Goal: Task Accomplishment & Management: Use online tool/utility

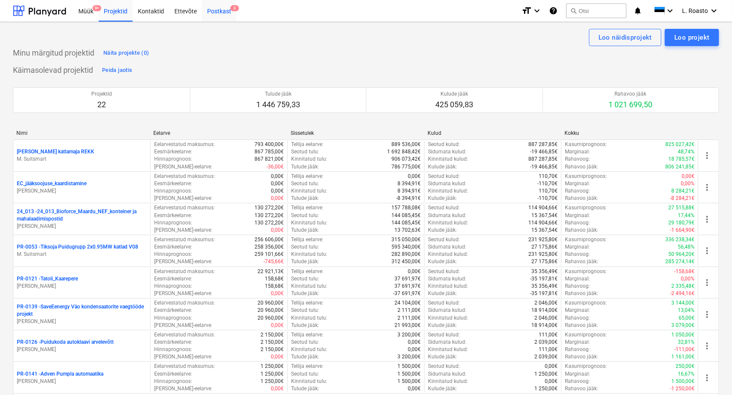
click at [229, 12] on div "Postkast 3" at bounding box center [219, 11] width 34 height 22
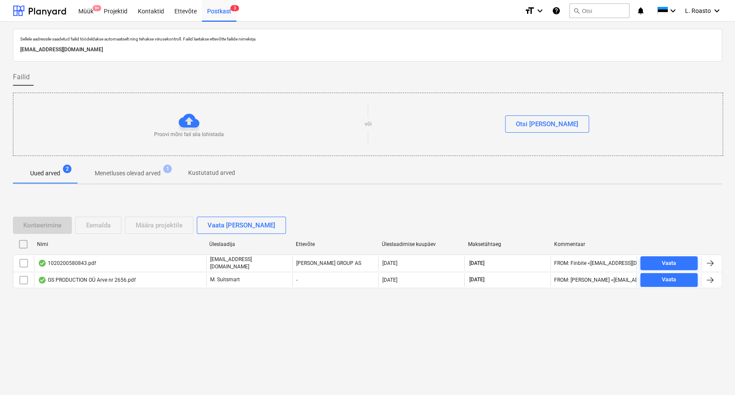
click at [149, 172] on p "Menetluses olevad arved" at bounding box center [128, 173] width 66 height 9
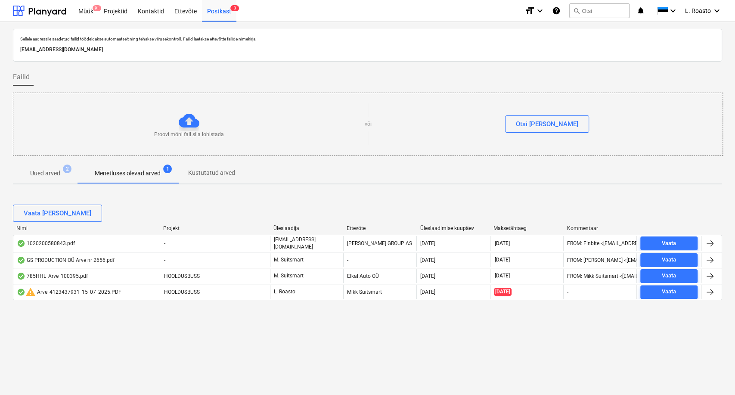
click at [44, 167] on span "Uued arved 2" at bounding box center [45, 172] width 65 height 15
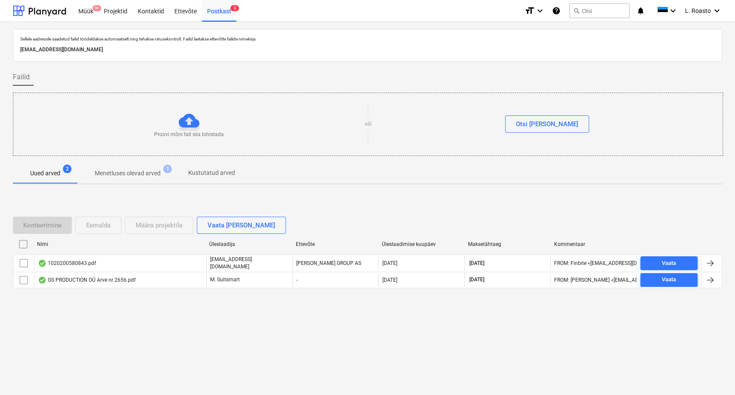
click at [155, 175] on p "Menetluses olevad arved" at bounding box center [128, 173] width 66 height 9
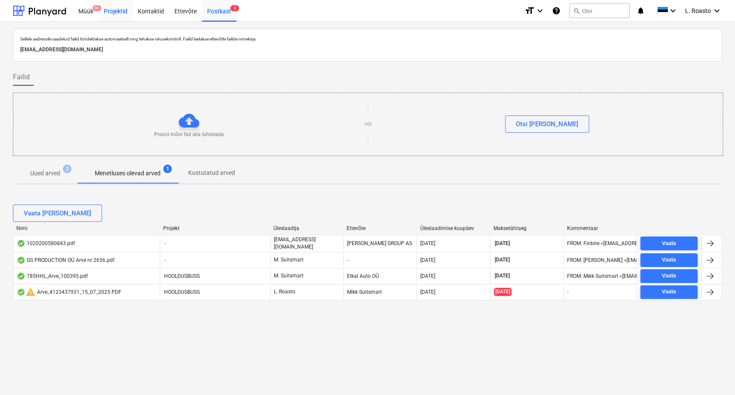
click at [115, 11] on div "Projektid" at bounding box center [116, 11] width 34 height 22
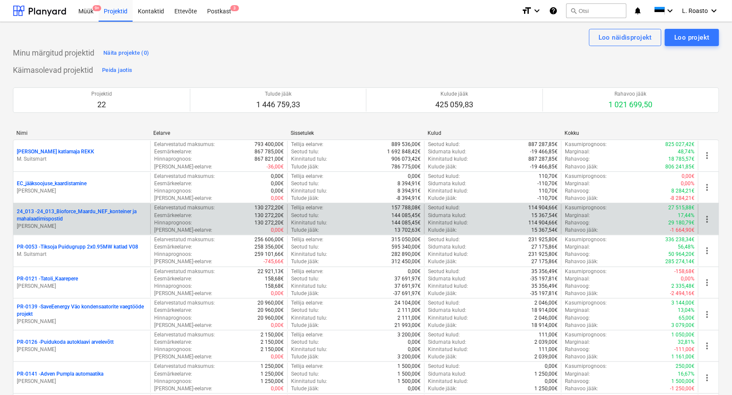
click at [75, 212] on p "24_013 - 24_013_Bioforce_Maardu_NEF_konteiner ja mahalaadimispostid" at bounding box center [82, 215] width 130 height 15
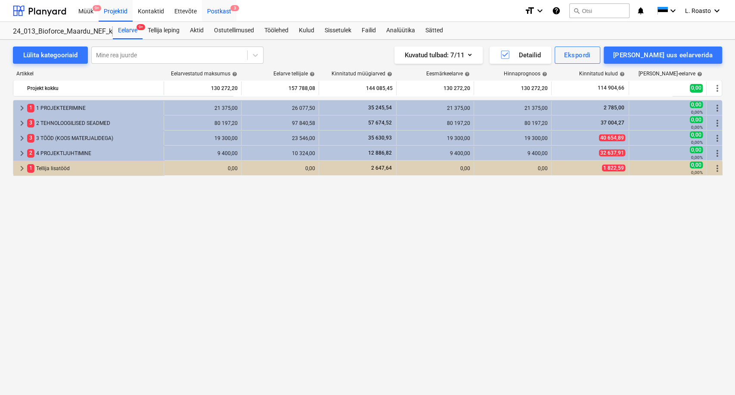
click at [221, 9] on div "Postkast 3" at bounding box center [219, 11] width 34 height 22
click at [312, 31] on div "Kulud" at bounding box center [307, 30] width 26 height 17
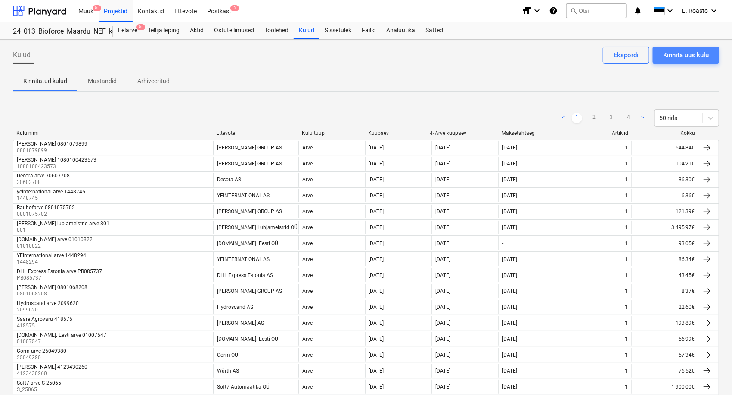
click at [685, 55] on div "Kinnita uus kulu" at bounding box center [686, 55] width 46 height 11
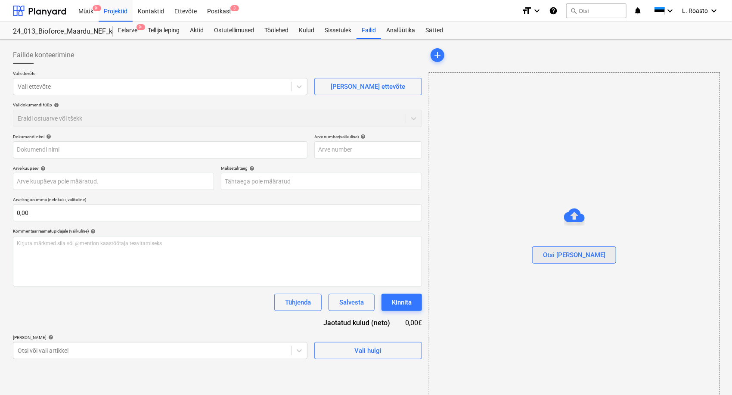
click at [583, 257] on div "Otsi [PERSON_NAME]" at bounding box center [574, 254] width 62 height 11
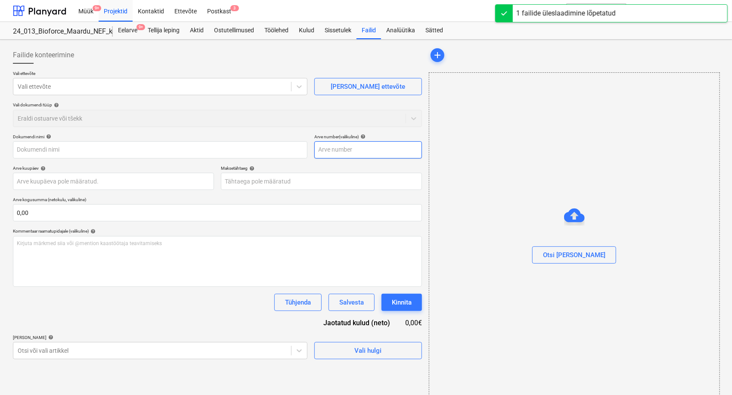
type input "Arve 251946 Novel Engineering (1).pdf"
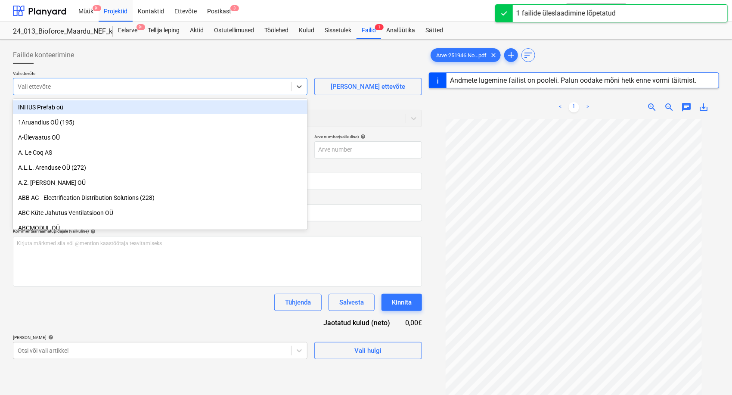
click at [133, 84] on div at bounding box center [152, 86] width 269 height 9
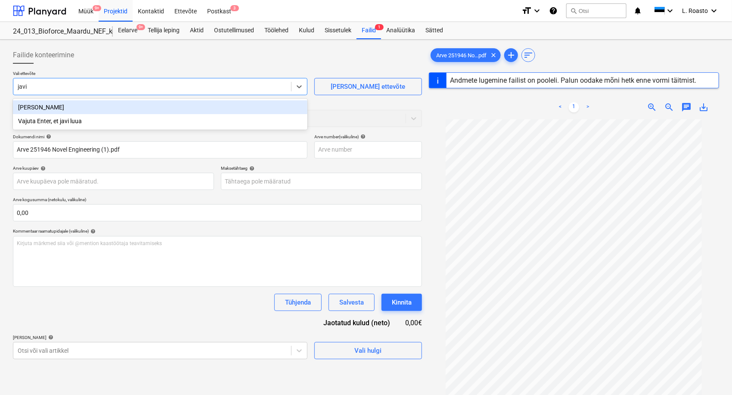
type input "javic"
type input "251946"
type input "05 Aug 2025"
type input "19 Aug 2025"
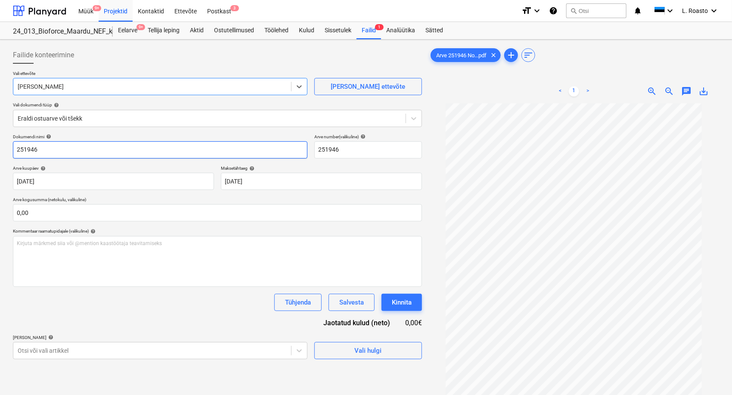
click at [16, 150] on input "251946" at bounding box center [160, 149] width 294 height 17
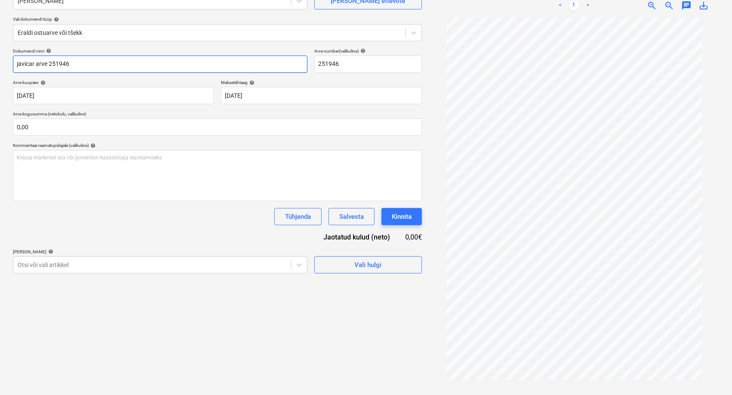
scroll to position [86, 0]
type input "javicar arve 251946"
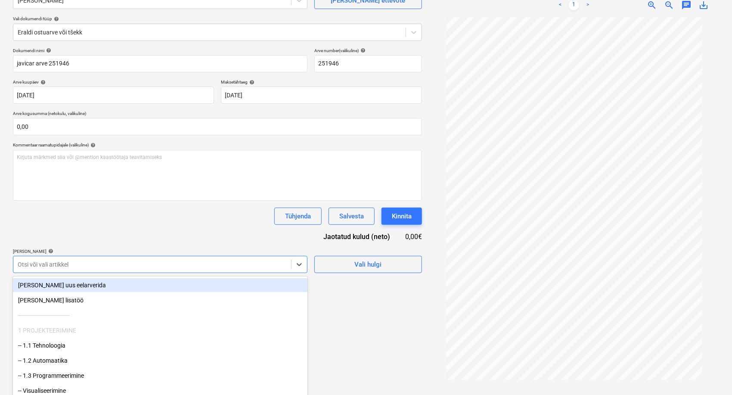
scroll to position [98, 0]
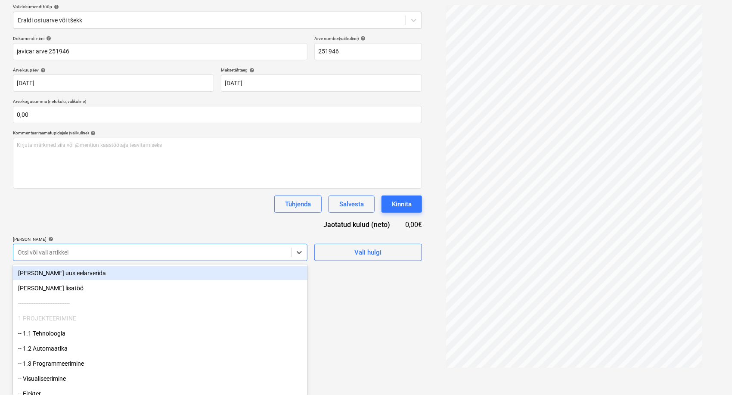
click at [208, 271] on body "Müük 9+ Projektid Kontaktid Ettevõte Postkast 3 format_size keyboard_arrow_down…" at bounding box center [366, 99] width 732 height 395
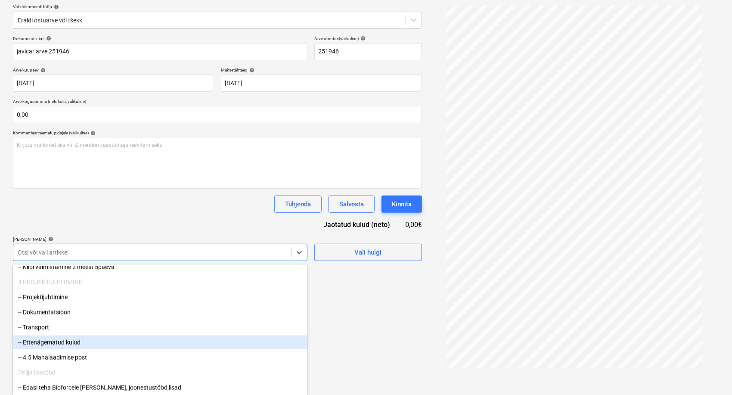
click at [74, 341] on div "-- Ettenägematud kulud" at bounding box center [160, 342] width 294 height 14
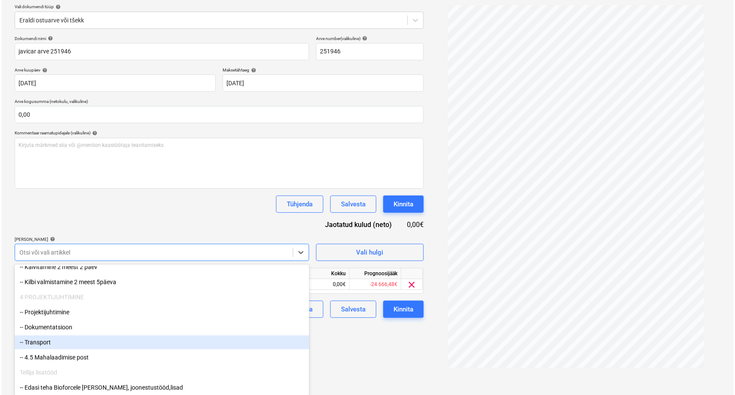
scroll to position [86, 0]
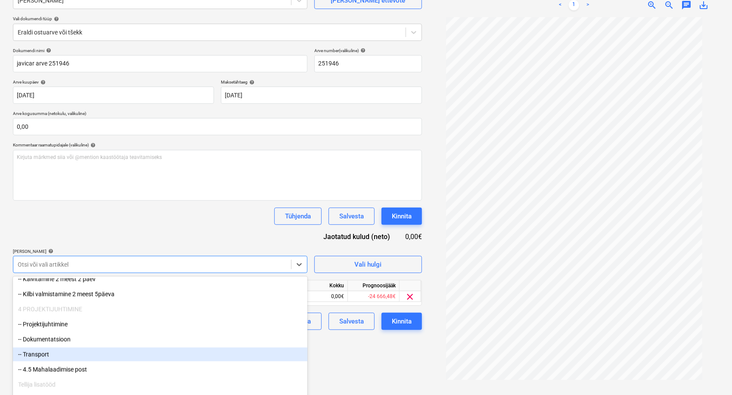
click at [131, 223] on div "Dokumendi nimi help javicar arve 251946 Arve number (valikuline) help 251946 Ar…" at bounding box center [217, 189] width 409 height 282
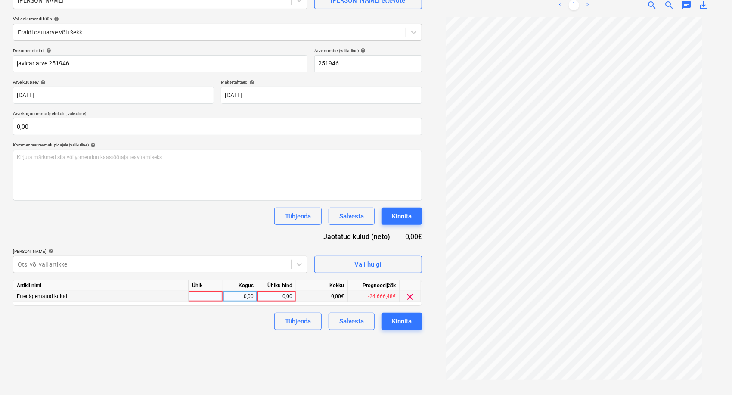
click at [282, 297] on div "0,00" at bounding box center [276, 296] width 31 height 11
type input "3448,15"
click at [245, 347] on div "Failide konteerimine Vali ettevõte Javicar OÜ Lisa uus ettevõte Vali dokumendi …" at bounding box center [217, 174] width 416 height 434
click at [417, 325] on button "Kinnita" at bounding box center [401, 321] width 40 height 17
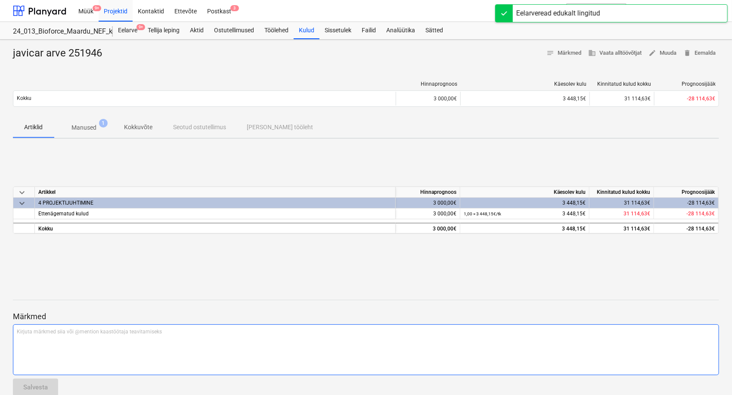
click at [165, 349] on div "Kirjuta märkmed siia või @mention kaastöötaja teavitamiseks ﻿" at bounding box center [366, 349] width 706 height 51
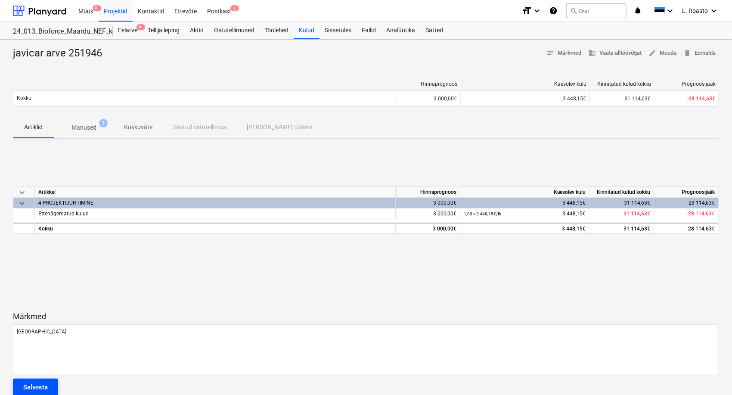
click at [41, 387] on div "Salvesta" at bounding box center [35, 386] width 25 height 11
click at [81, 49] on div "javicar arve 251946" at bounding box center [61, 53] width 96 height 14
copy div "251946"
click at [55, 10] on div at bounding box center [39, 11] width 53 height 22
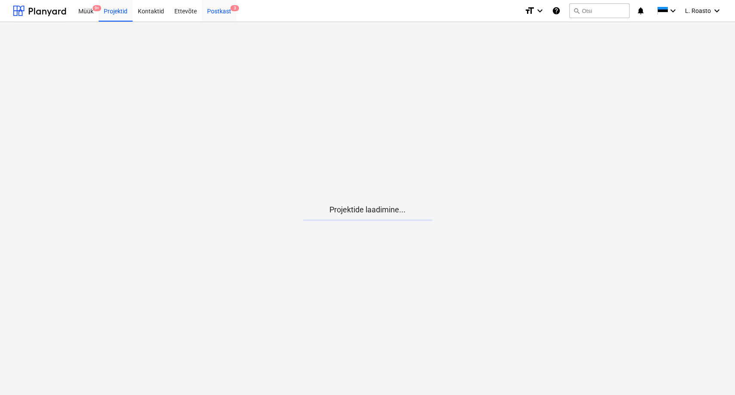
click at [232, 11] on span "3" at bounding box center [234, 8] width 9 height 6
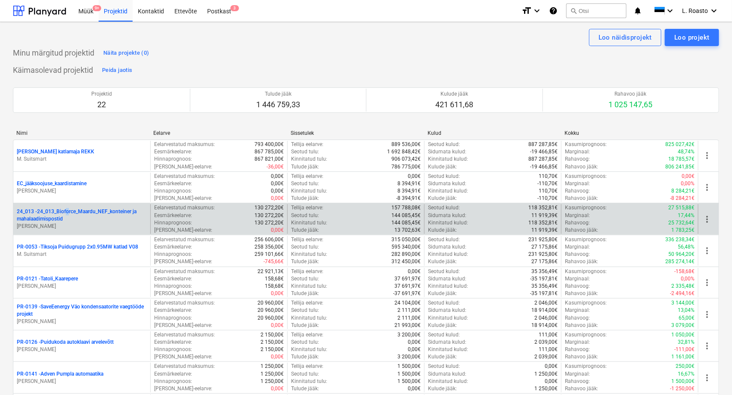
click at [68, 210] on p "24_013 - 24_013_Bioforce_Maardu_NEF_konteiner ja mahalaadimispostid" at bounding box center [82, 215] width 130 height 15
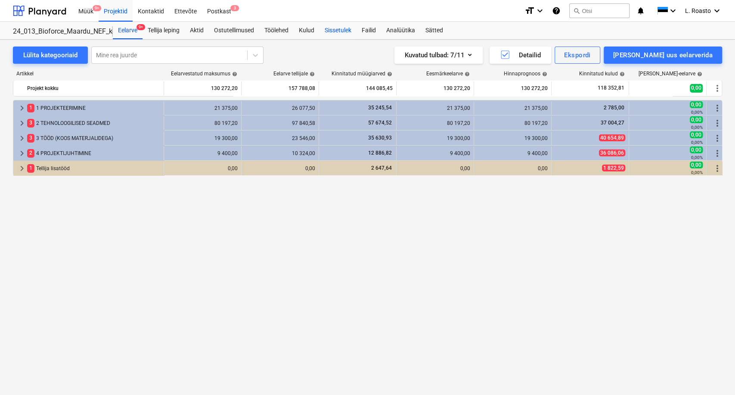
click at [341, 28] on div "Sissetulek" at bounding box center [337, 30] width 37 height 17
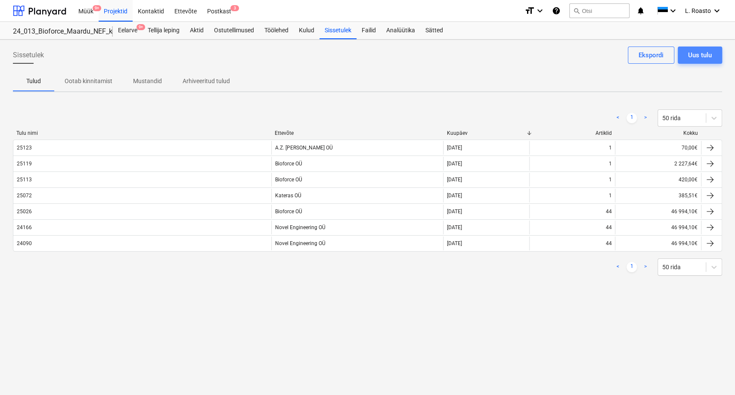
click at [706, 53] on div "Uus tulu" at bounding box center [700, 55] width 24 height 11
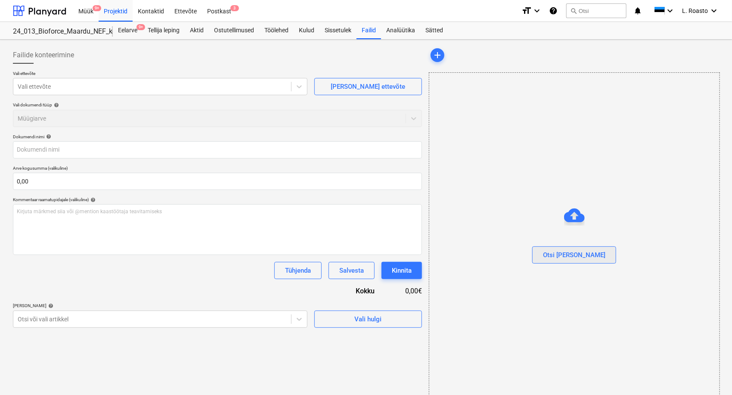
click at [586, 251] on div "Otsi [PERSON_NAME]" at bounding box center [574, 254] width 62 height 11
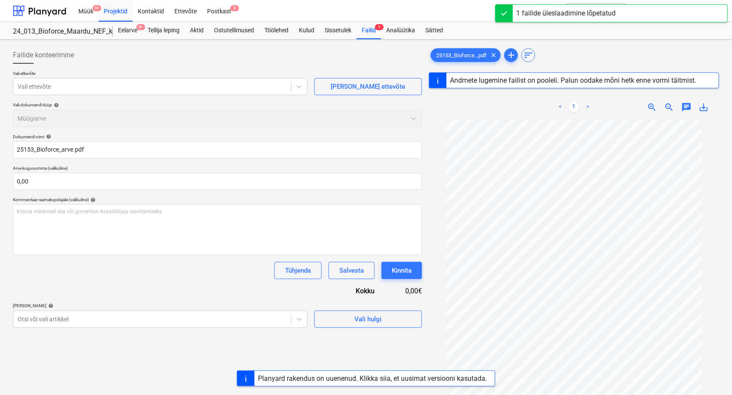
type input "25153"
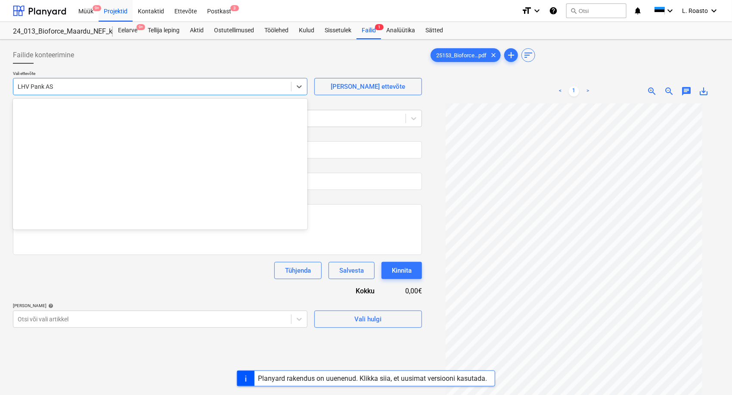
click at [110, 84] on div at bounding box center [152, 86] width 269 height 9
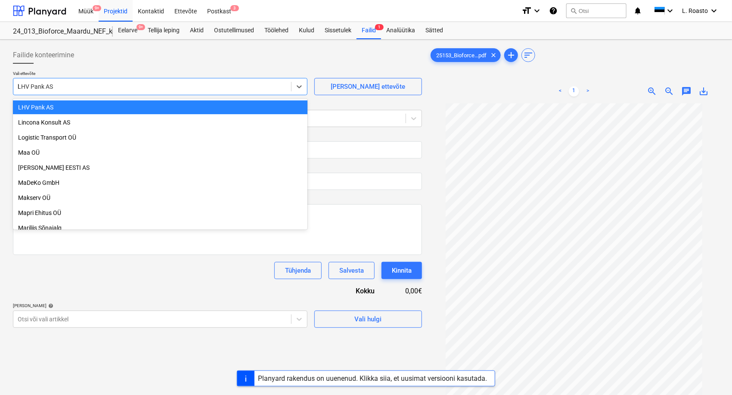
scroll to position [970, 0]
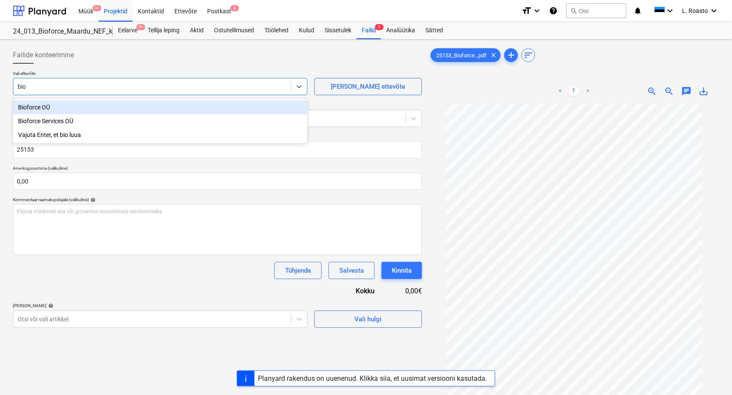
type input "biof"
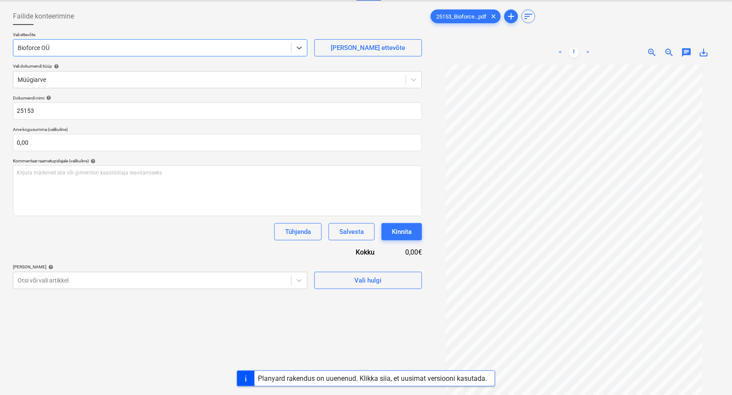
scroll to position [86, 0]
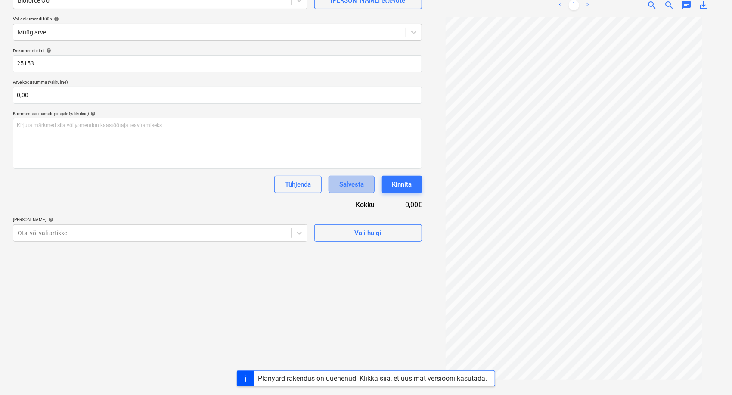
click at [359, 183] on div "Salvesta" at bounding box center [351, 184] width 25 height 11
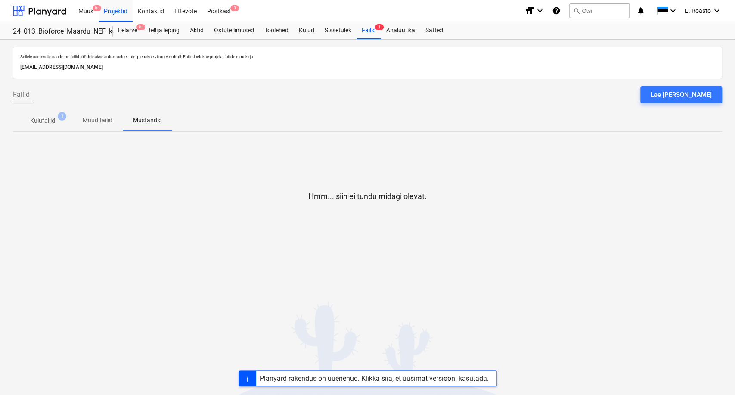
click at [389, 380] on div "Planyard rakendus on uuenenud. Klikka siia, et uusimat versiooni kasutada." at bounding box center [374, 378] width 229 height 8
